Goal: Task Accomplishment & Management: Complete application form

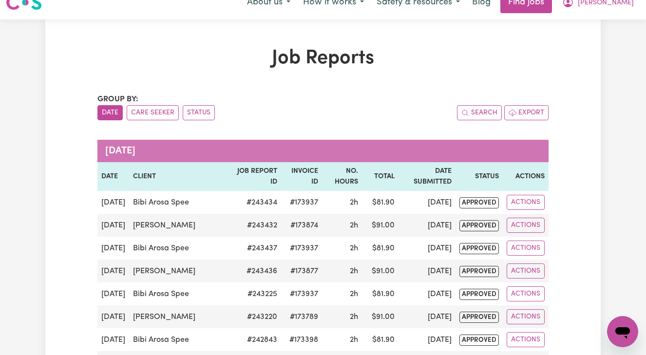
scroll to position [13, 0]
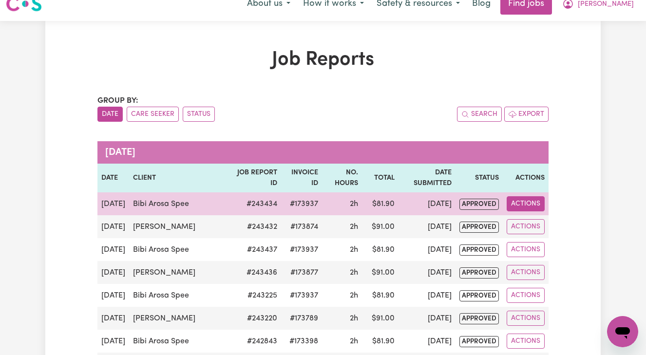
click at [528, 205] on button "Actions" at bounding box center [526, 203] width 38 height 15
click at [538, 225] on link "View Job Report" at bounding box center [548, 226] width 83 height 19
select select "pm"
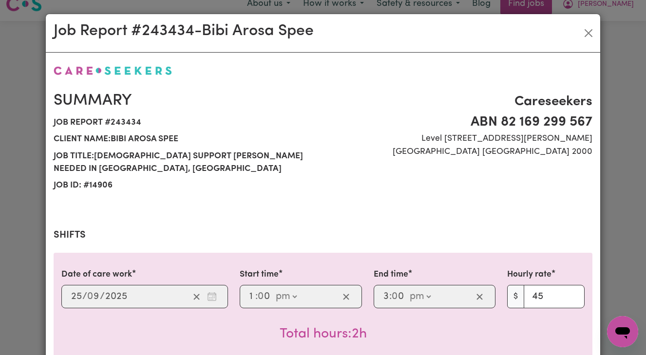
select select "45-Weekday"
click at [590, 32] on button "Close" at bounding box center [589, 33] width 16 height 16
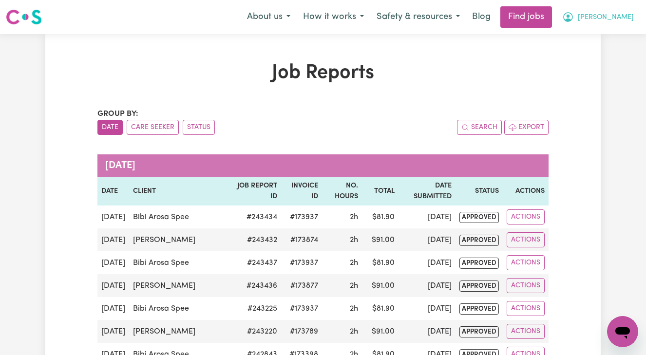
click at [623, 18] on span "[PERSON_NAME]" at bounding box center [606, 17] width 56 height 11
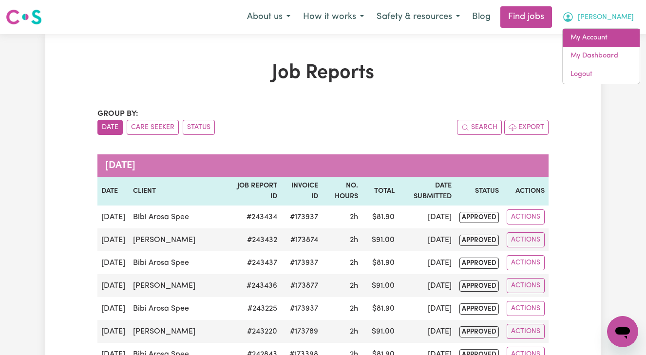
click at [600, 36] on link "My Account" at bounding box center [601, 38] width 77 height 19
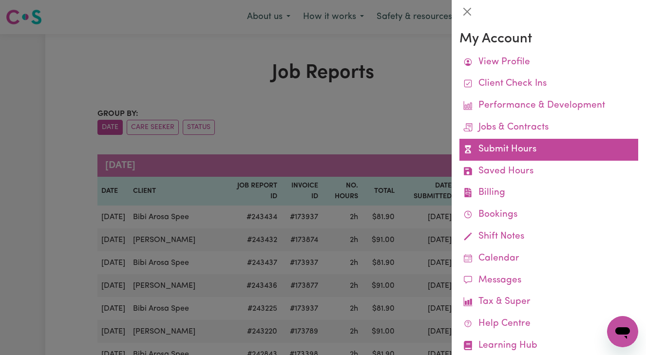
click at [515, 144] on link "Submit Hours" at bounding box center [549, 150] width 179 height 22
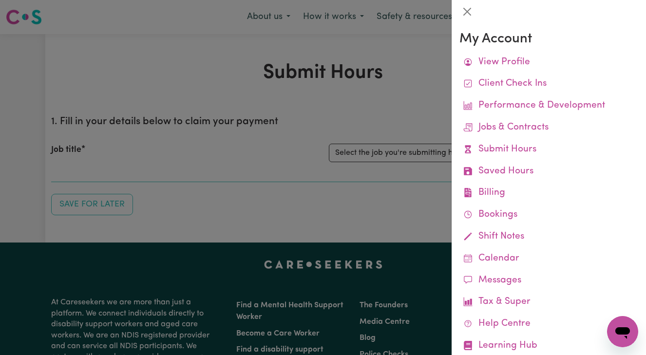
click at [399, 172] on div at bounding box center [323, 177] width 646 height 355
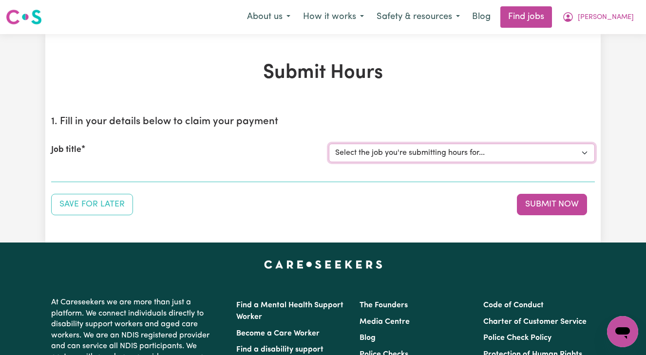
select select "14906"
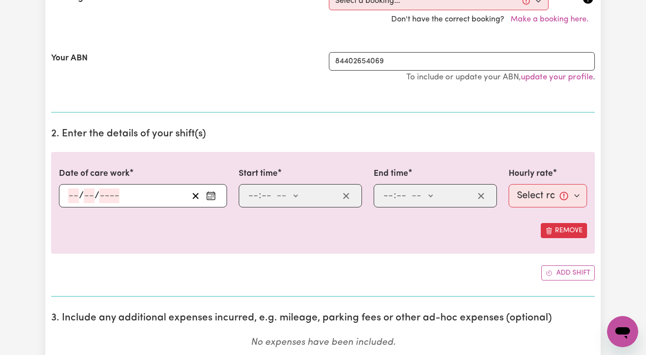
scroll to position [236, 0]
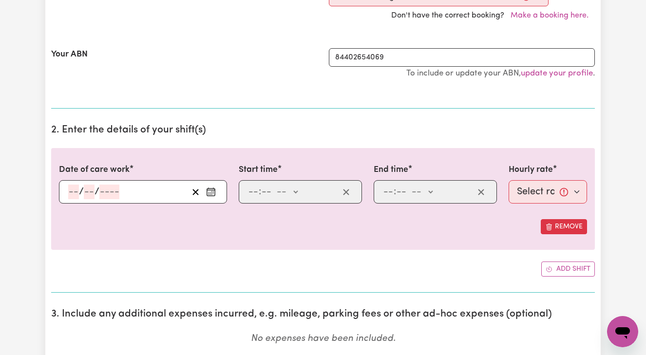
click at [68, 188] on div "/ /" at bounding box center [127, 192] width 121 height 15
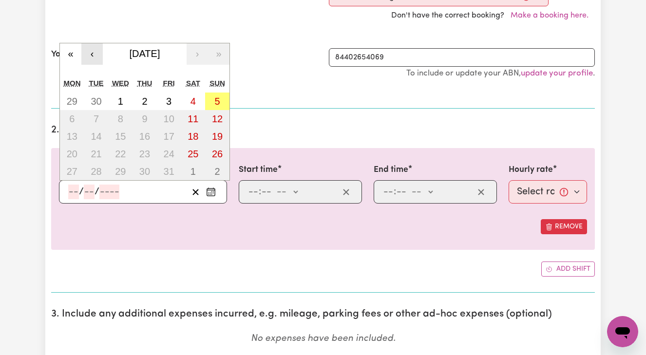
click at [91, 49] on button "‹" at bounding box center [91, 53] width 21 height 21
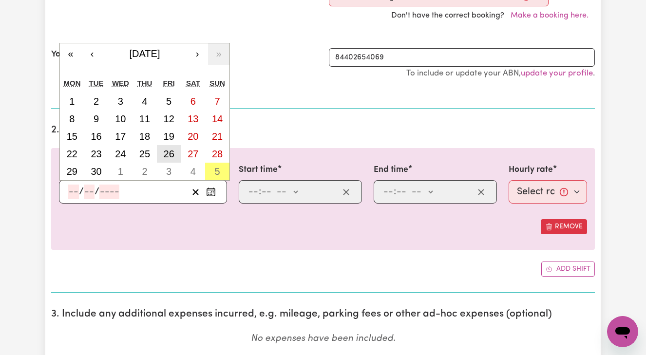
click at [171, 154] on abbr "26" at bounding box center [169, 154] width 11 height 11
type input "[DATE]"
type input "26"
type input "9"
type input "2025"
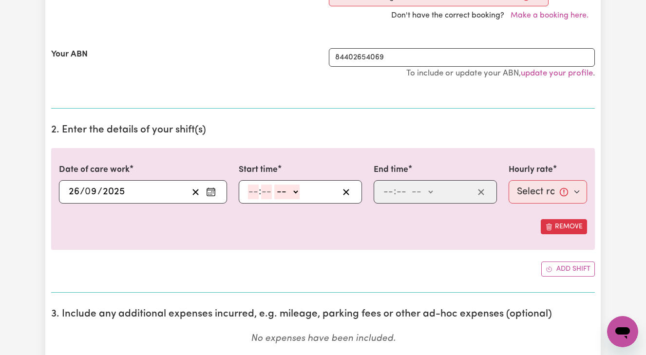
click at [249, 188] on input "number" at bounding box center [253, 192] width 11 height 15
type input "1"
click at [262, 189] on input "number" at bounding box center [262, 192] width 11 height 15
type input "00"
select select "pm"
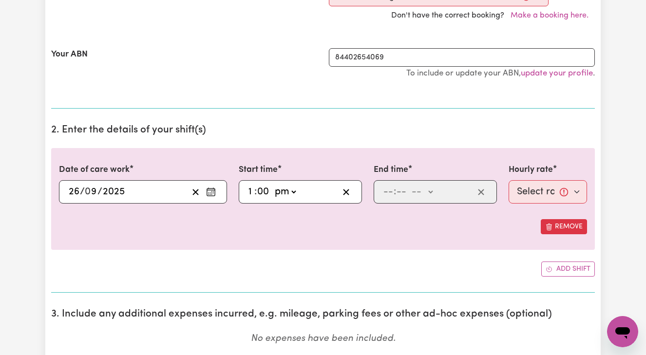
type input "13:00"
type input "0"
click at [387, 189] on input "number" at bounding box center [388, 192] width 11 height 15
type input "3"
type input "00"
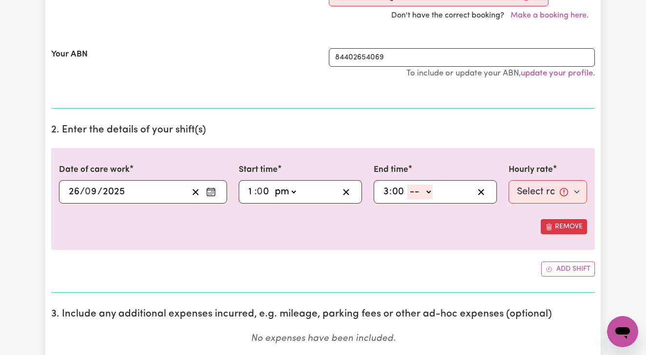
select select "pm"
type input "15:00"
type input "0"
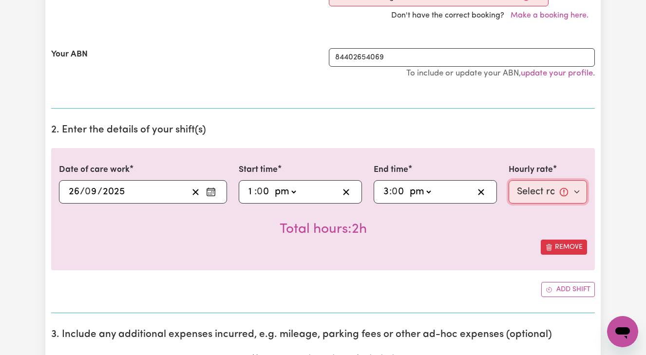
select select "45-Weekday"
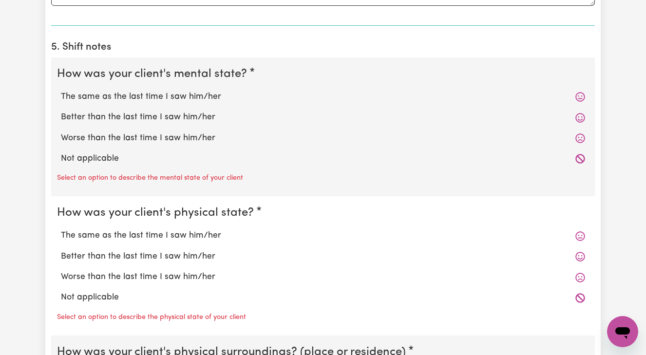
scroll to position [757, 0]
click at [175, 112] on label "Better than the last time I saw him/her" at bounding box center [323, 117] width 524 height 13
click at [61, 111] on input "Better than the last time I saw him/her" at bounding box center [60, 110] width 0 height 0
radio input "true"
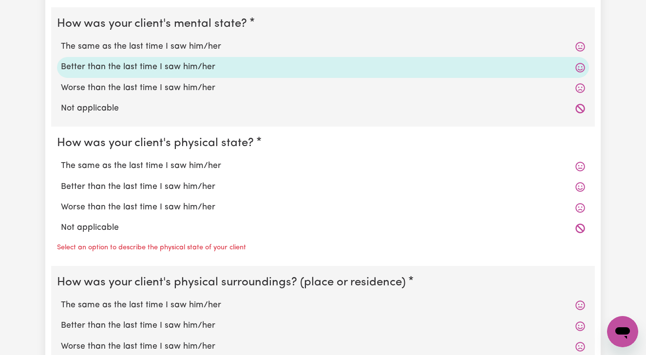
scroll to position [809, 0]
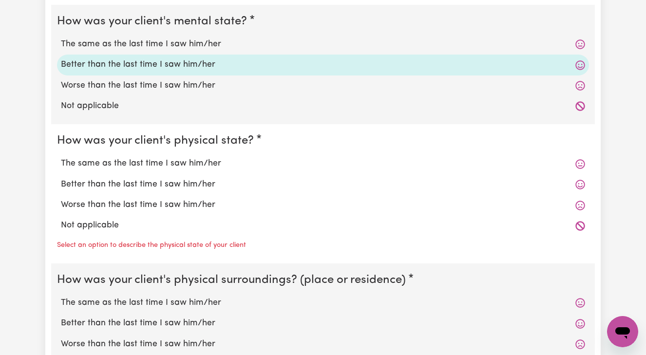
click at [169, 178] on label "Better than the last time I saw him/her" at bounding box center [323, 184] width 524 height 13
click at [61, 178] on input "Better than the last time I saw him/her" at bounding box center [60, 178] width 0 height 0
radio input "true"
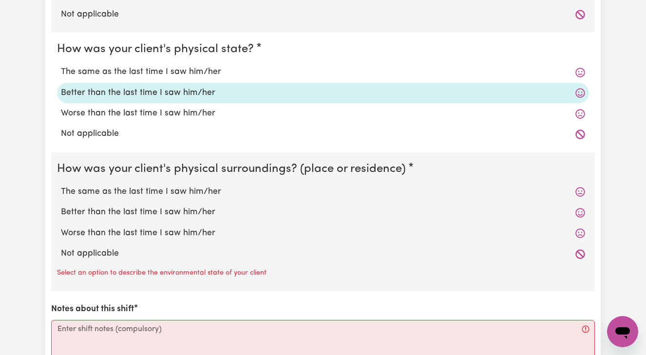
scroll to position [915, 0]
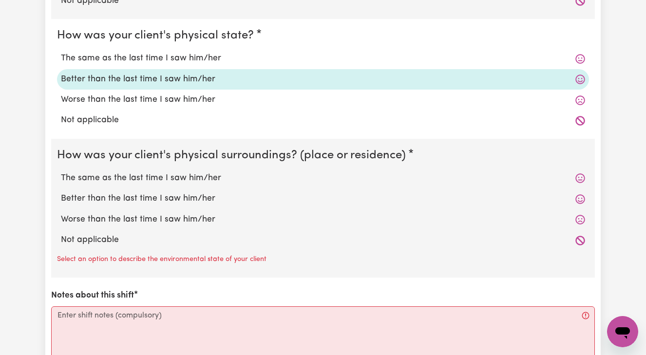
click at [170, 193] on label "Better than the last time I saw him/her" at bounding box center [323, 198] width 524 height 13
click at [61, 192] on input "Better than the last time I saw him/her" at bounding box center [60, 192] width 0 height 0
radio input "true"
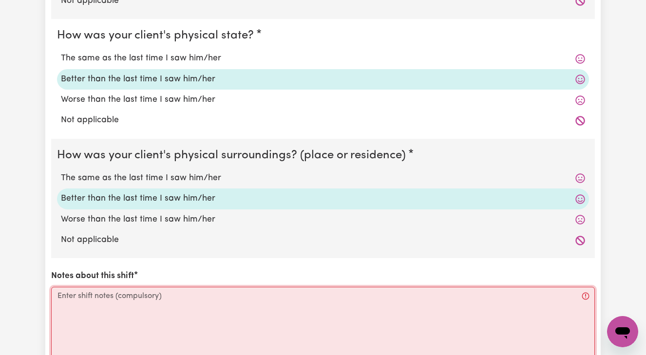
click at [115, 287] on textarea "Notes about this shift" at bounding box center [323, 323] width 544 height 73
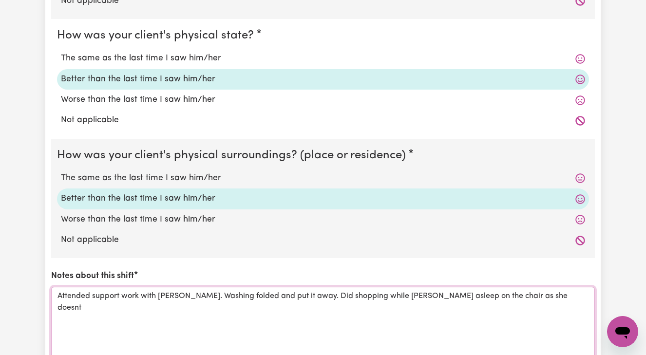
click at [494, 290] on textarea "Attended support work with [PERSON_NAME]. Washing folded and put it away. Did s…" at bounding box center [323, 323] width 544 height 73
click at [517, 292] on textarea "Attended support work with [PERSON_NAME]. Washing folded and put it away. Did s…" at bounding box center [323, 323] width 544 height 73
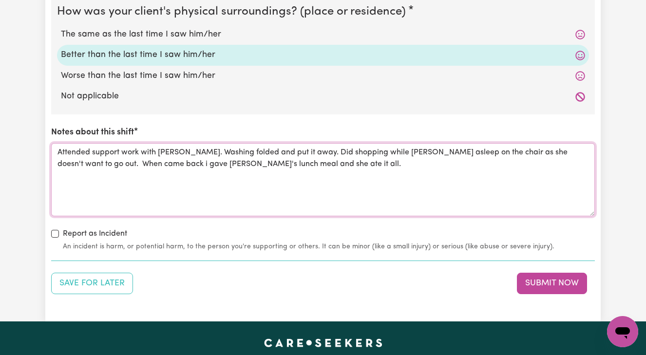
scroll to position [1059, 0]
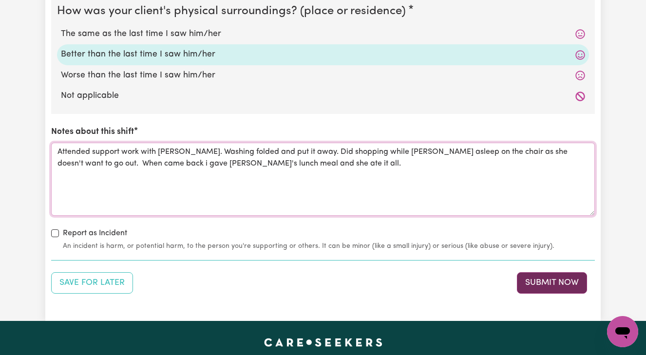
type textarea "Attended support work with [PERSON_NAME]. Washing folded and put it away. Did s…"
click at [540, 281] on button "Submit Now" at bounding box center [552, 282] width 70 height 21
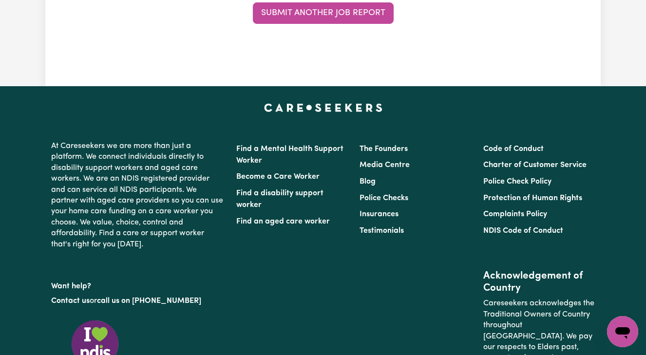
scroll to position [0, 0]
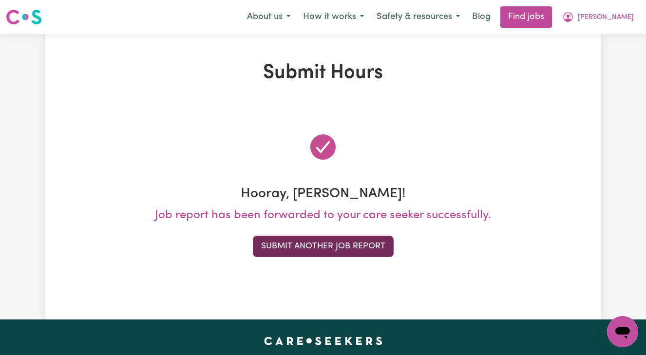
click at [364, 247] on button "Submit Another Job Report" at bounding box center [323, 246] width 141 height 21
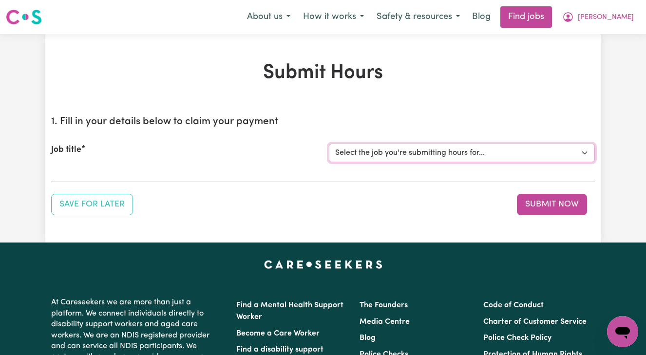
select select "14906"
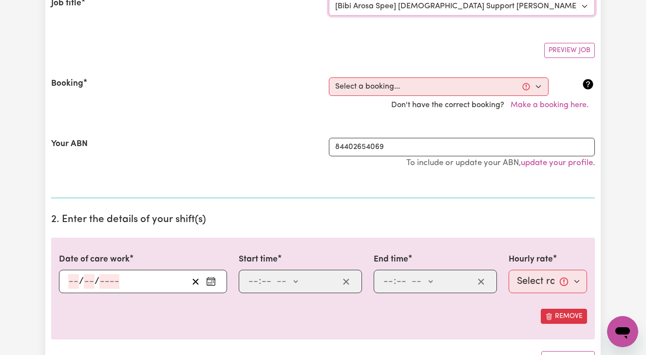
scroll to position [150, 0]
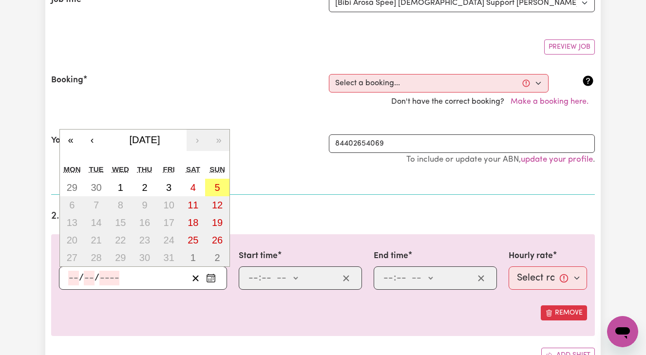
click at [69, 275] on input "number" at bounding box center [73, 278] width 11 height 15
click at [96, 184] on abbr "30" at bounding box center [96, 187] width 11 height 11
type input "[DATE]"
type input "30"
type input "9"
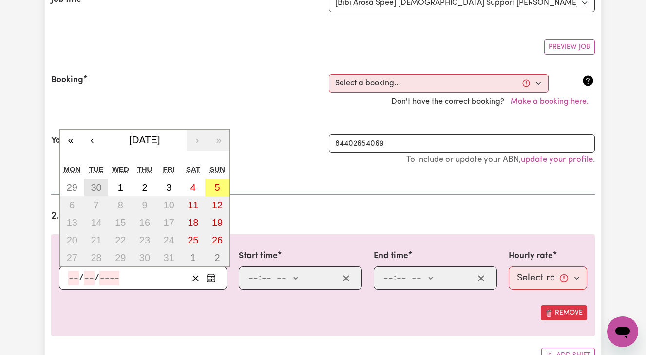
type input "2025"
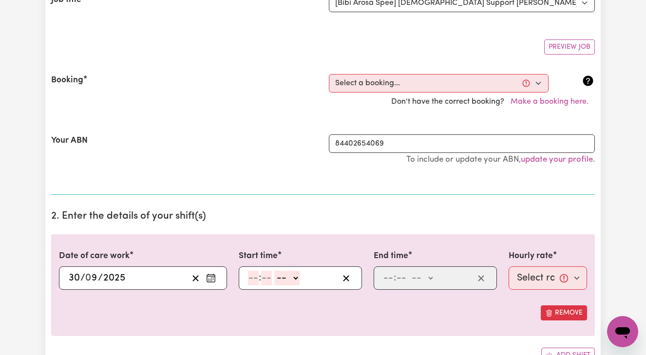
click at [253, 274] on input "number" at bounding box center [253, 278] width 11 height 15
type input "1"
click at [262, 275] on input "number" at bounding box center [262, 278] width 11 height 15
type input "00"
select select "pm"
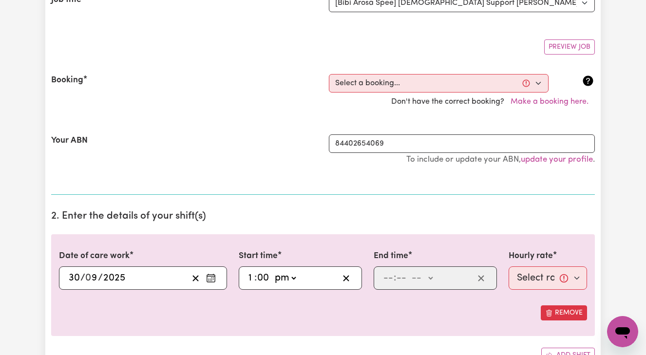
type input "13:00"
type input "0"
click at [383, 276] on input "number" at bounding box center [388, 278] width 11 height 15
type input "3"
type input "00"
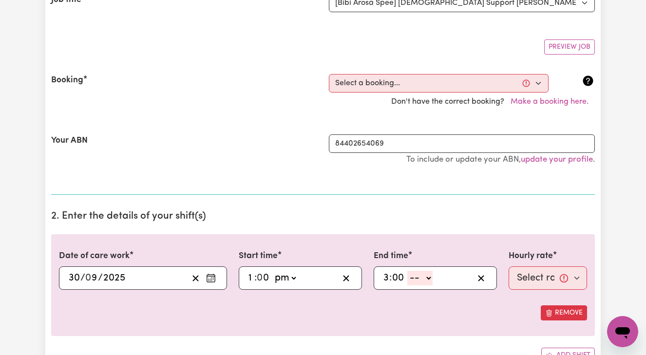
select select "pm"
type input "15:00"
type input "0"
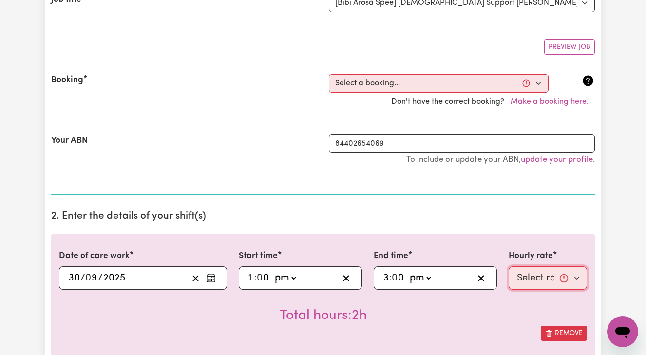
select select "45-Weekday"
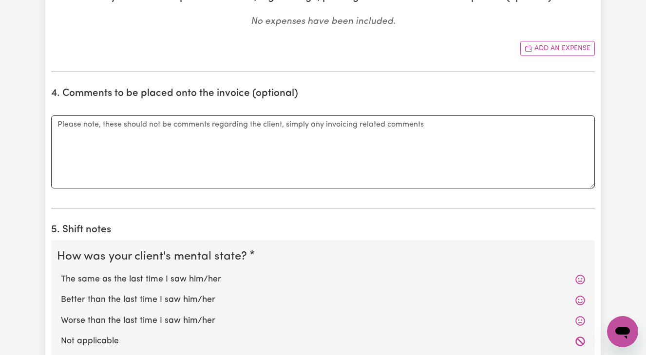
scroll to position [574, 0]
click at [176, 296] on label "Better than the last time I saw him/her" at bounding box center [323, 300] width 524 height 13
click at [61, 294] on input "Better than the last time I saw him/her" at bounding box center [60, 294] width 0 height 0
radio input "true"
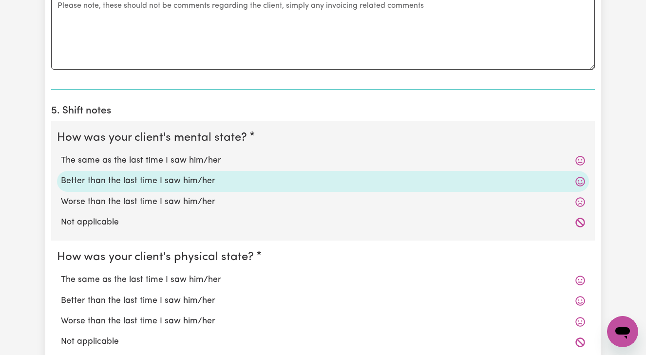
scroll to position [696, 0]
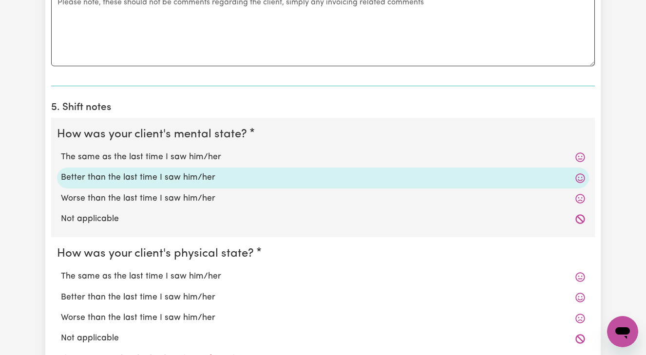
click at [175, 293] on label "Better than the last time I saw him/her" at bounding box center [323, 297] width 524 height 13
click at [61, 291] on input "Better than the last time I saw him/her" at bounding box center [60, 291] width 0 height 0
radio input "true"
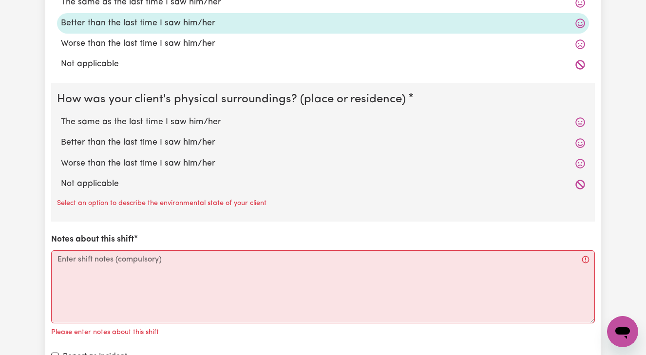
scroll to position [974, 0]
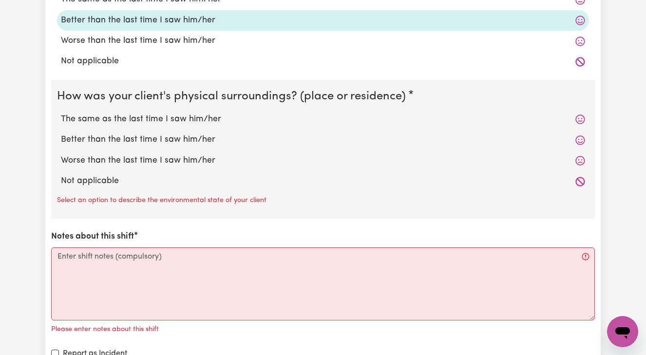
click at [154, 134] on label "Better than the last time I saw him/her" at bounding box center [323, 140] width 524 height 13
click at [61, 134] on input "Better than the last time I saw him/her" at bounding box center [60, 133] width 0 height 0
radio input "true"
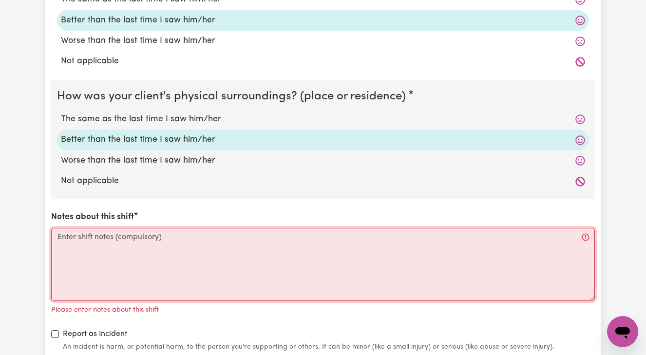
click at [91, 245] on textarea "Notes about this shift" at bounding box center [323, 264] width 544 height 73
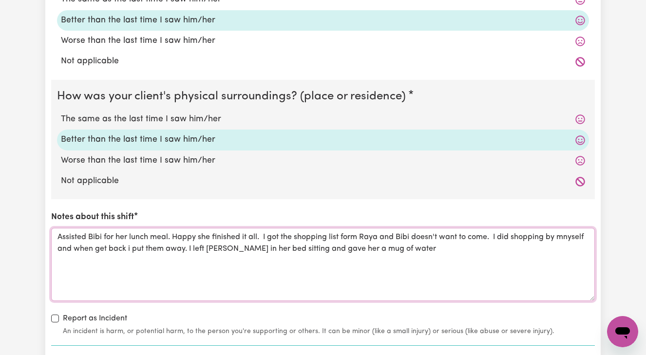
click at [351, 231] on textarea "Assisted Bibi for her lunch meal. Happy she finished it all. I got the shopping…" at bounding box center [323, 264] width 544 height 73
click at [394, 247] on textarea "Assisted Bibi for her lunch meal. Happy she finished it all. I got the shopping…" at bounding box center [323, 264] width 544 height 73
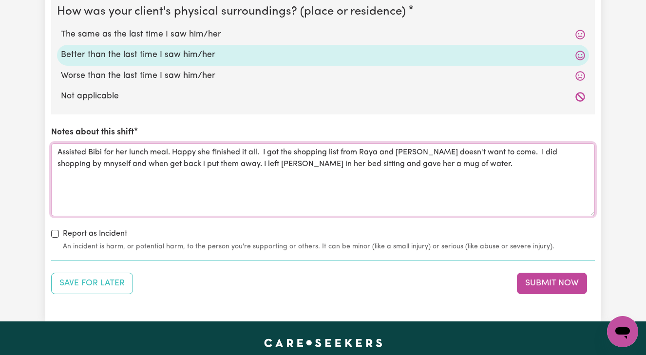
scroll to position [1065, 0]
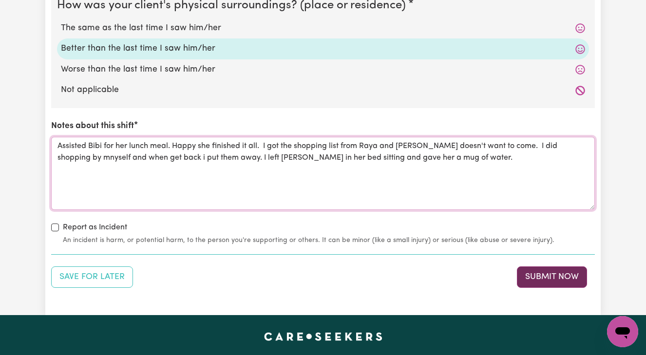
type textarea "Assisted Bibi for her lunch meal. Happy she finished it all. I got the shopping…"
click at [557, 274] on button "Submit Now" at bounding box center [552, 277] width 70 height 21
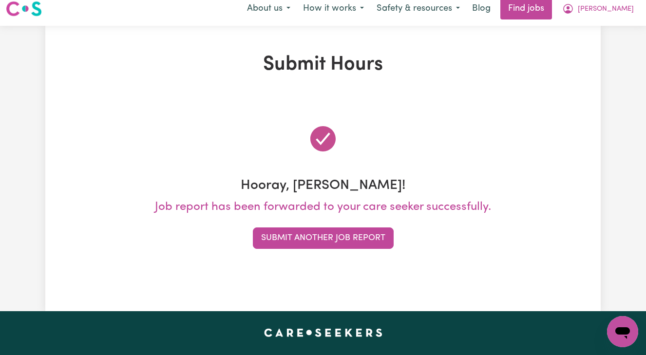
scroll to position [0, 0]
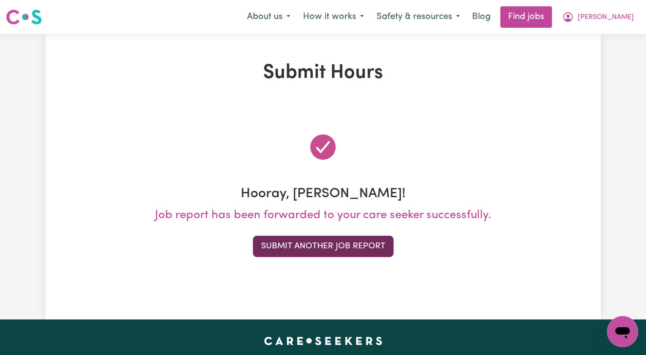
click at [329, 248] on button "Submit Another Job Report" at bounding box center [323, 246] width 141 height 21
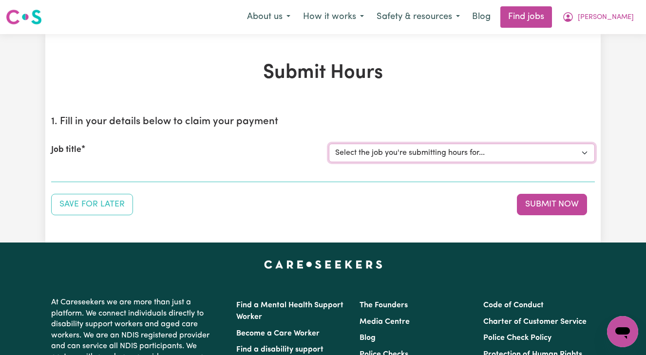
select select "14906"
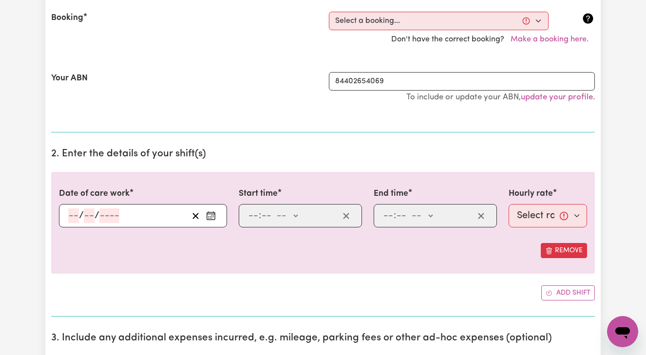
scroll to position [215, 0]
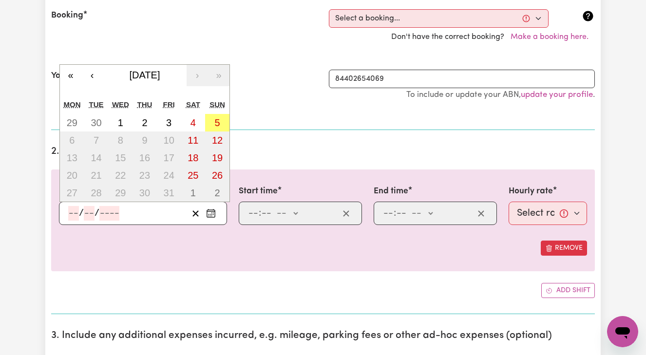
click at [70, 211] on input "number" at bounding box center [73, 213] width 11 height 15
click at [168, 120] on abbr "3" at bounding box center [168, 122] width 5 height 11
type input "[DATE]"
type input "3"
type input "10"
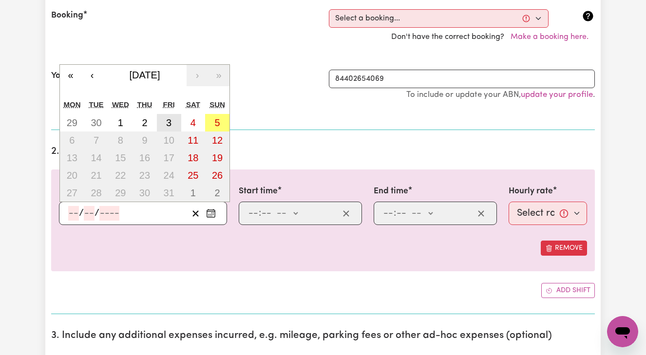
type input "2025"
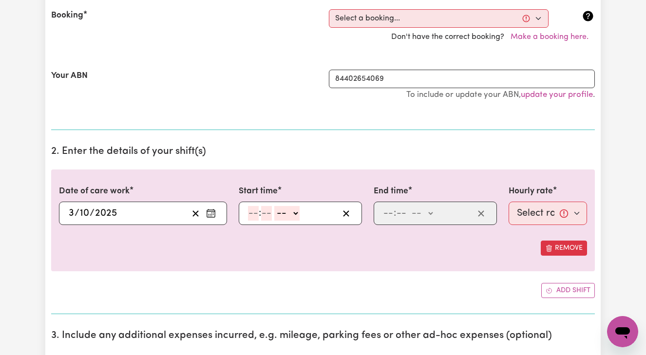
click at [249, 211] on input "number" at bounding box center [253, 213] width 11 height 15
type input "1"
click at [262, 212] on input "number" at bounding box center [262, 213] width 11 height 15
type input "00"
select select "pm"
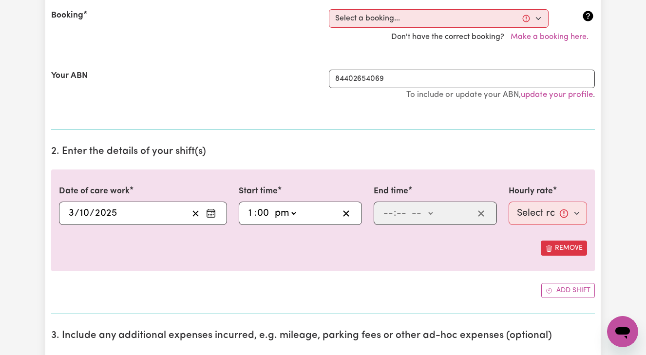
type input "13:00"
type input "0"
click at [384, 214] on input "number" at bounding box center [388, 213] width 11 height 15
type input "3"
type input "00"
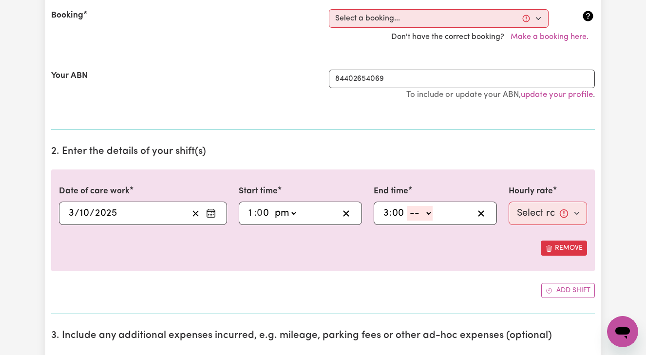
select select "pm"
type input "15:00"
type input "0"
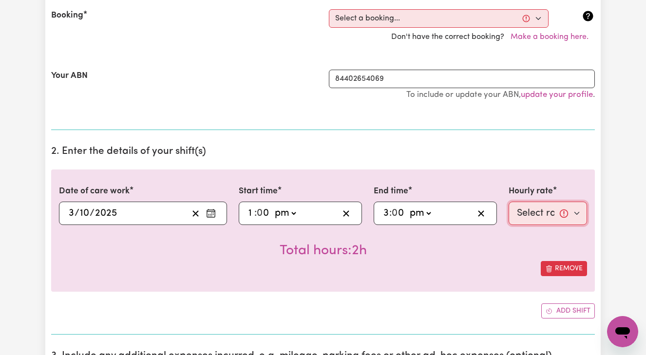
select select "45-Weekday"
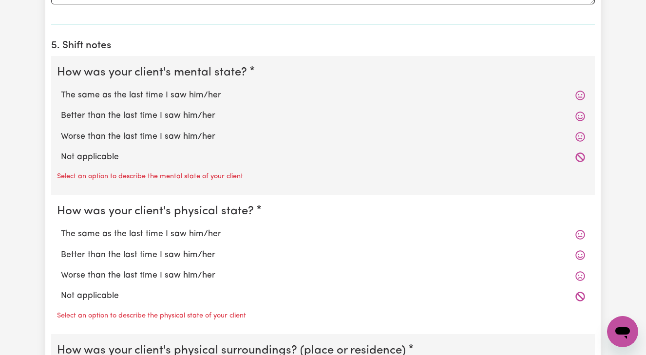
scroll to position [769, 0]
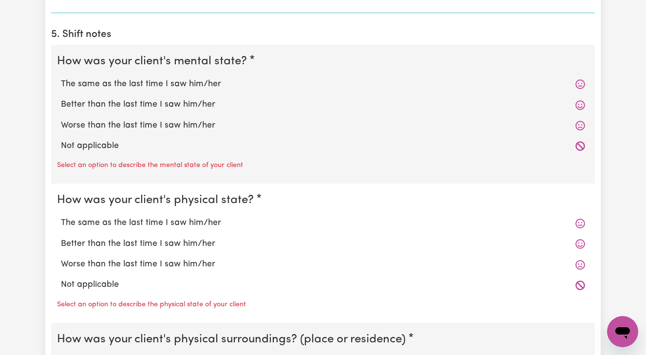
click at [179, 100] on label "Better than the last time I saw him/her" at bounding box center [323, 104] width 524 height 13
click at [61, 98] on input "Better than the last time I saw him/her" at bounding box center [60, 98] width 0 height 0
radio input "true"
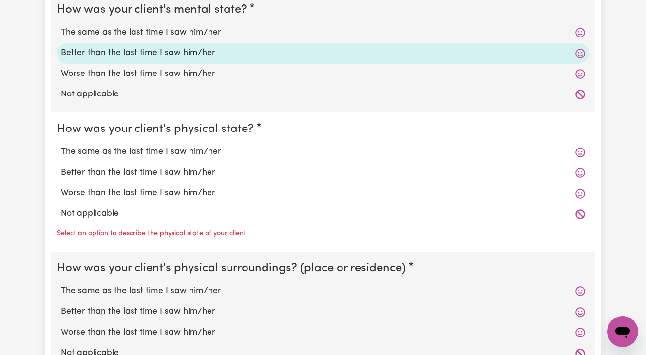
scroll to position [826, 0]
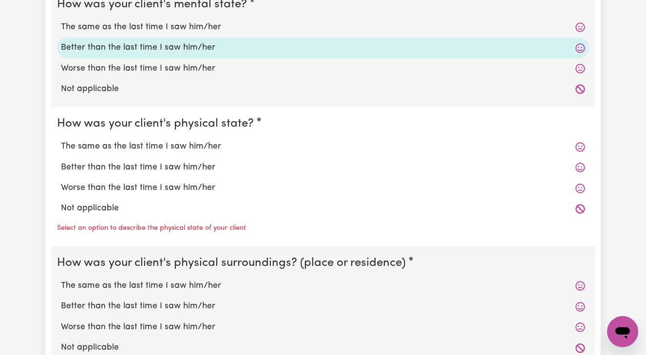
click at [175, 164] on label "Better than the last time I saw him/her" at bounding box center [323, 167] width 524 height 13
click at [61, 161] on input "Better than the last time I saw him/her" at bounding box center [60, 161] width 0 height 0
radio input "true"
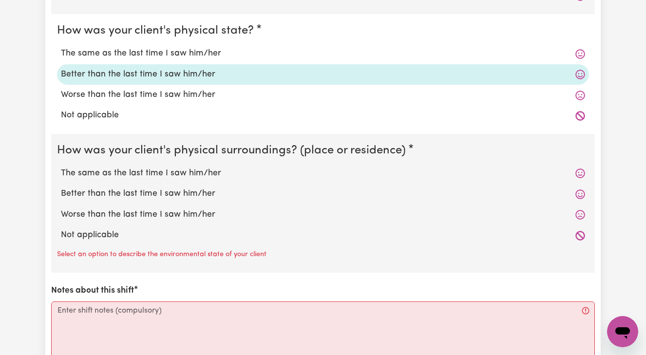
scroll to position [928, 0]
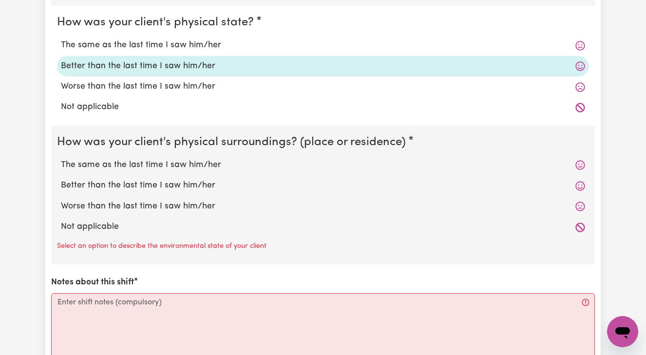
click at [173, 181] on label "Better than the last time I saw him/her" at bounding box center [323, 185] width 524 height 13
click at [61, 179] on input "Better than the last time I saw him/her" at bounding box center [60, 179] width 0 height 0
radio input "true"
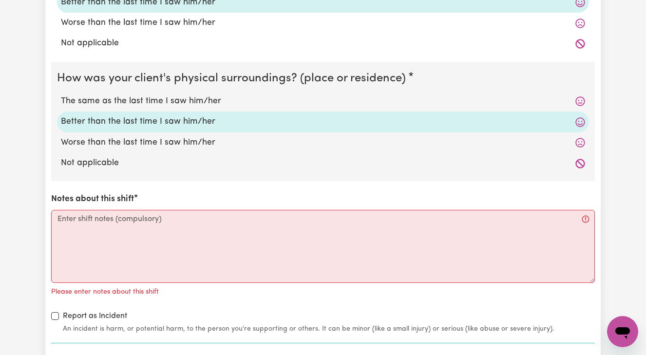
scroll to position [992, 0]
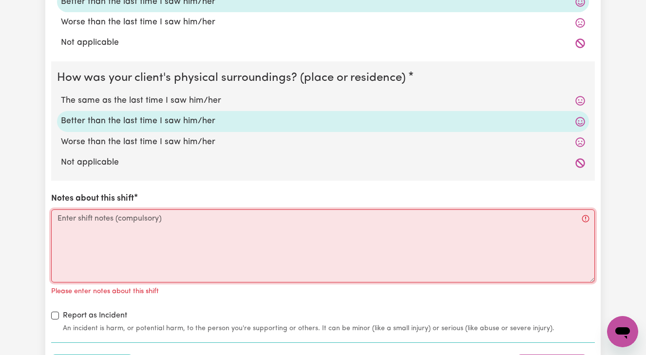
click at [118, 221] on textarea "Notes about this shift" at bounding box center [323, 246] width 544 height 73
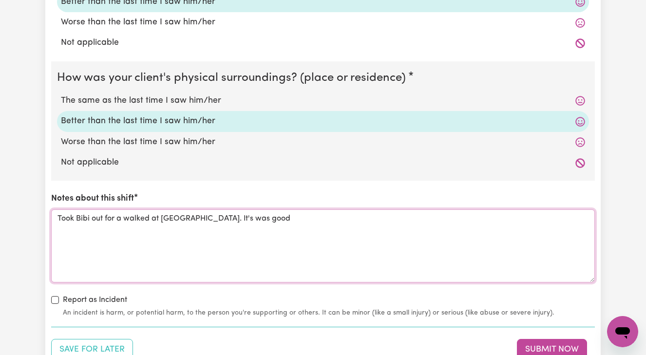
click at [249, 213] on textarea "Took Bibi out for a walked at [GEOGRAPHIC_DATA]. It's was good" at bounding box center [323, 246] width 544 height 73
click at [282, 216] on textarea "Took Bibi out for a walked at [GEOGRAPHIC_DATA]. It's was a good" at bounding box center [323, 246] width 544 height 73
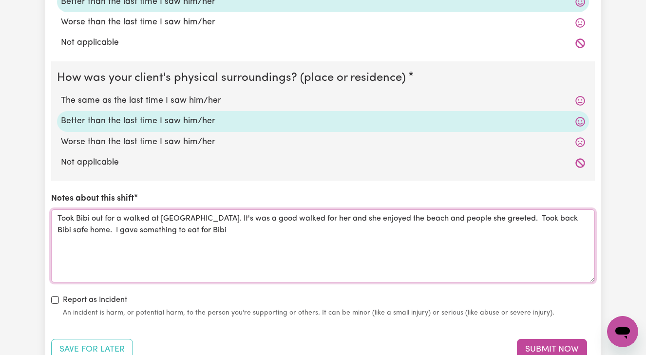
click at [170, 223] on textarea "Took Bibi out for a walked at [GEOGRAPHIC_DATA]. It's was a good walked for her…" at bounding box center [323, 246] width 544 height 73
click at [238, 227] on textarea "Took Bibi out for a walked at [GEOGRAPHIC_DATA]. It's was a good walked for her…" at bounding box center [323, 246] width 544 height 73
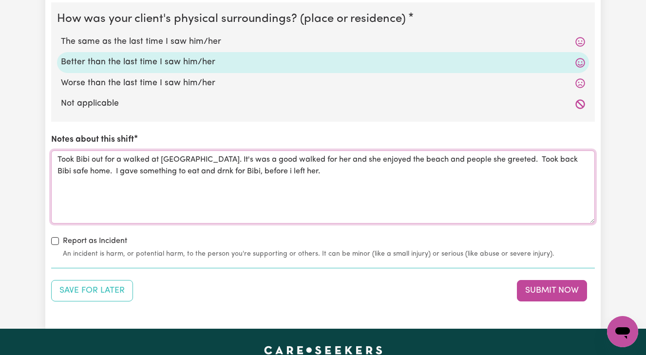
scroll to position [1054, 0]
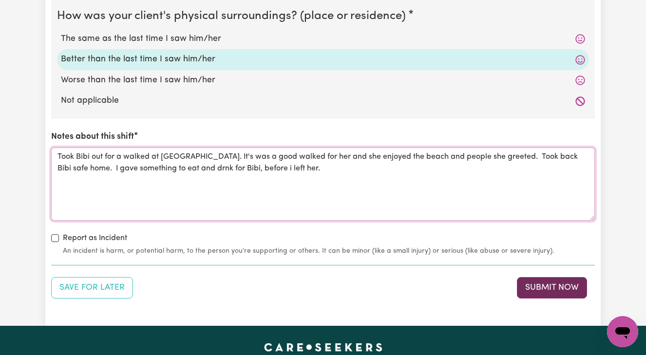
type textarea "Took Bibi out for a walked at [GEOGRAPHIC_DATA]. It's was a good walked for her…"
click at [555, 285] on button "Submit Now" at bounding box center [552, 287] width 70 height 21
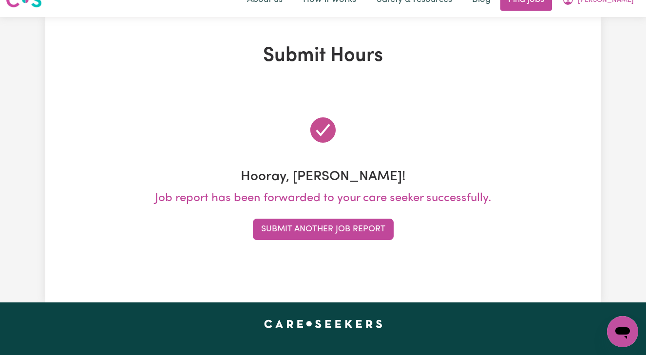
scroll to position [0, 0]
